Goal: Find specific page/section: Find specific page/section

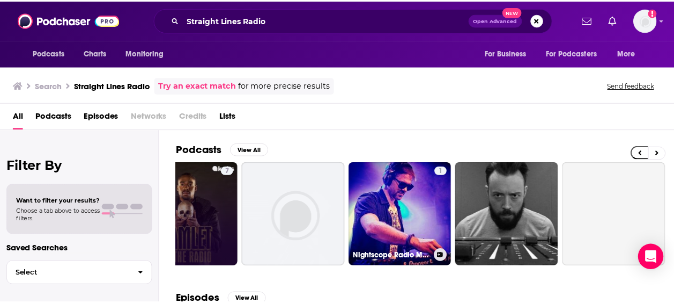
scroll to position [0, 481]
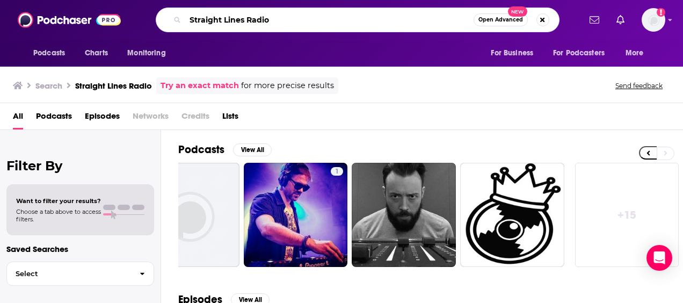
drag, startPoint x: 284, startPoint y: 14, endPoint x: 124, endPoint y: 5, distance: 160.1
click at [124, 5] on div "Podcasts Charts Monitoring Straight Lines Radio Open Advanced New For Business …" at bounding box center [341, 20] width 683 height 40
paste input "w/ [PERSON_NAME]"
drag, startPoint x: 260, startPoint y: 21, endPoint x: 244, endPoint y: 21, distance: 16.6
click at [244, 21] on input "Straight Lines w/ [PERSON_NAME]" at bounding box center [329, 19] width 288 height 17
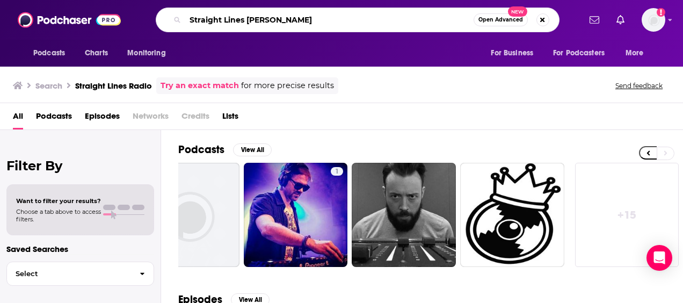
type input "Straight Lines [PERSON_NAME]"
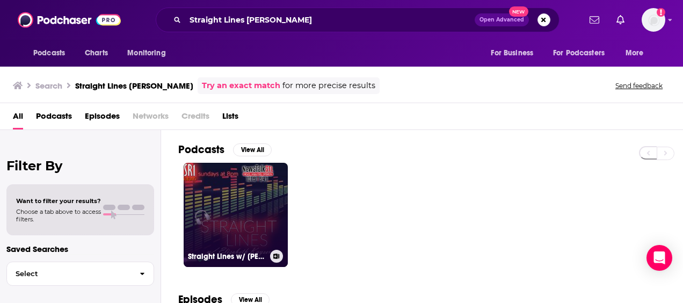
click at [246, 211] on link "Straight Lines w/ [PERSON_NAME]" at bounding box center [236, 215] width 104 height 104
